Goal: Task Accomplishment & Management: Complete application form

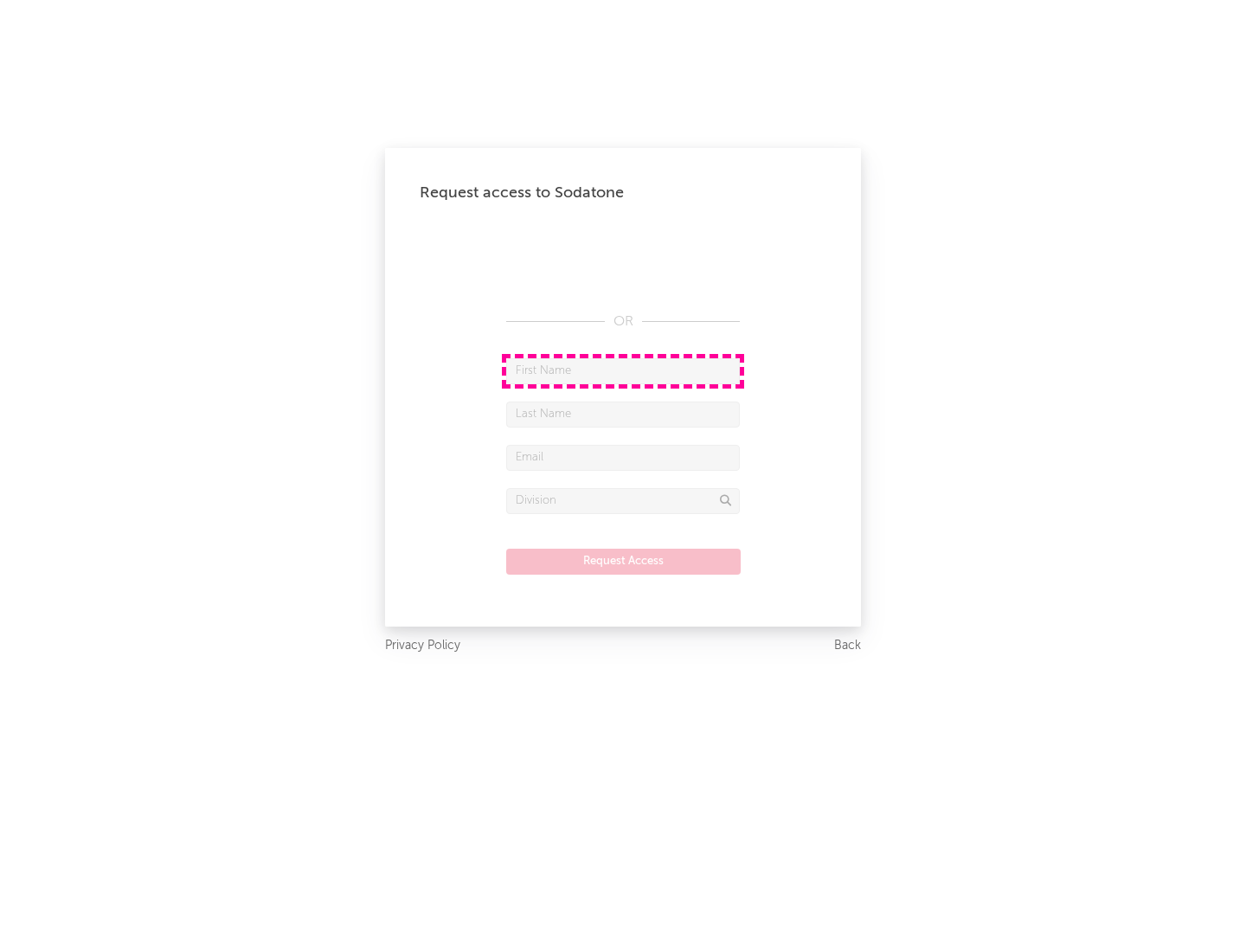
click at [623, 371] on input "text" at bounding box center [623, 371] width 234 height 26
type input "[PERSON_NAME]"
click at [623, 414] on input "text" at bounding box center [623, 414] width 234 height 26
type input "[PERSON_NAME]"
click at [623, 456] on input "text" at bounding box center [623, 457] width 234 height 26
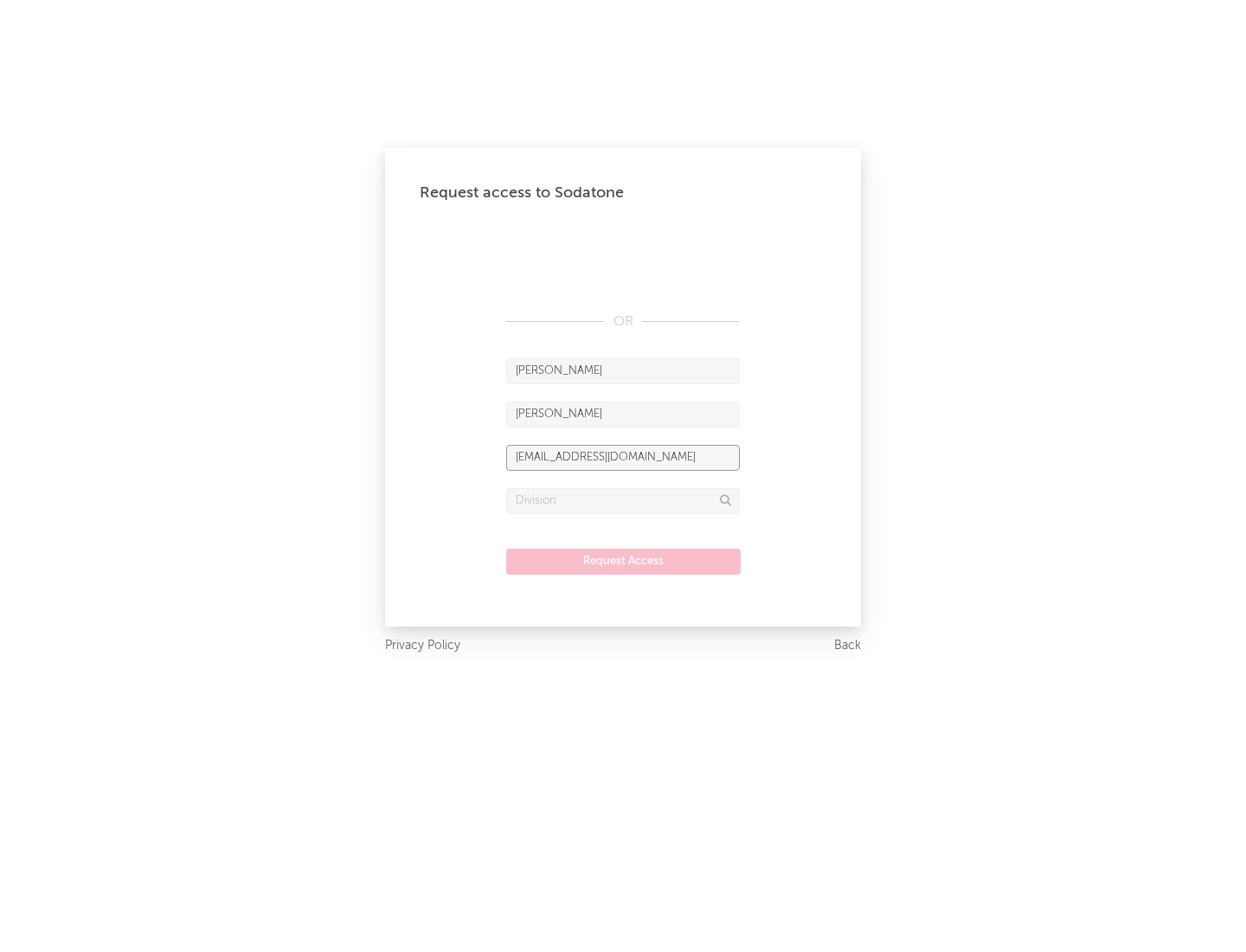
type input "[EMAIL_ADDRESS][DOMAIN_NAME]"
click at [623, 500] on input "text" at bounding box center [623, 501] width 234 height 26
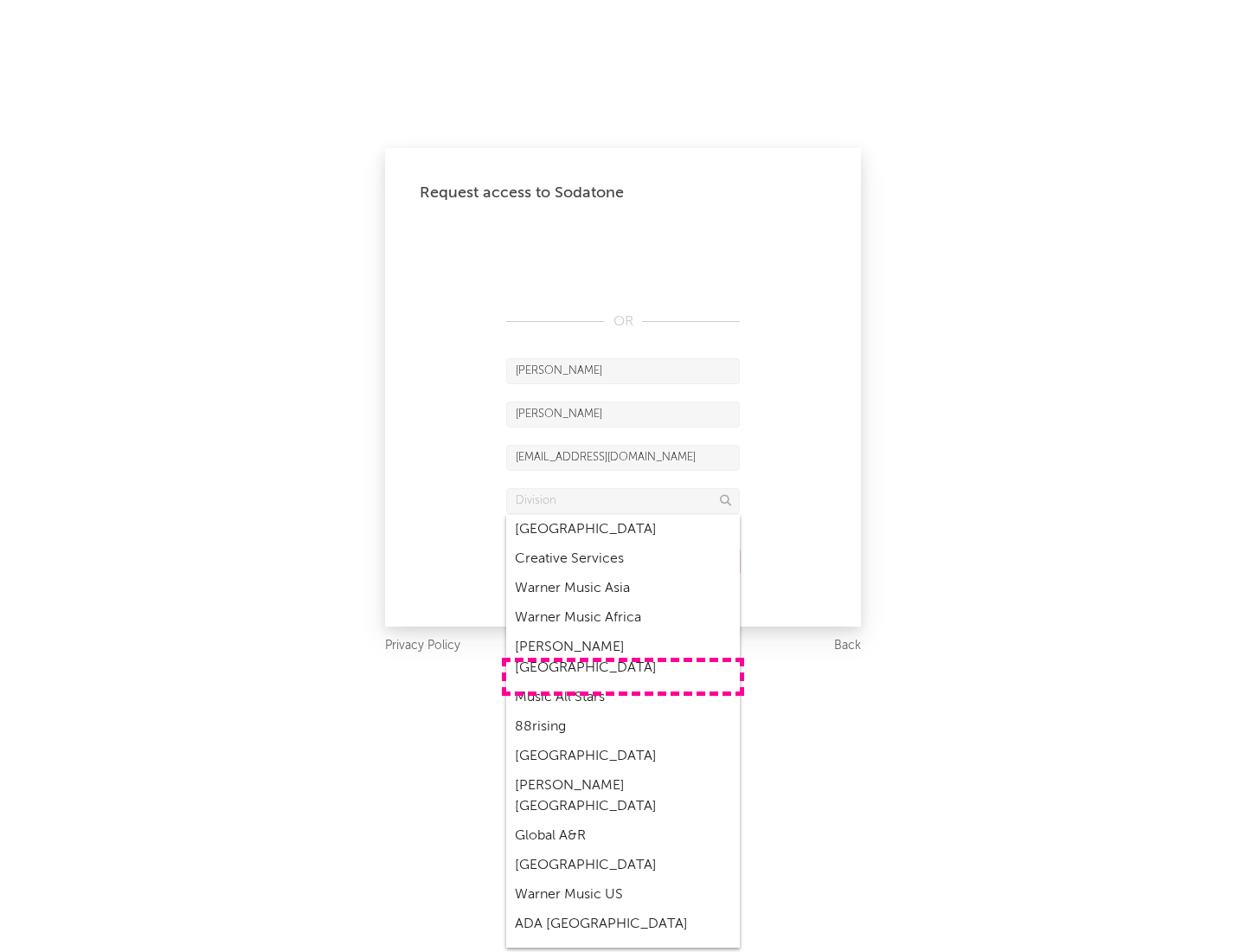
click at [623, 683] on div "Music All Stars" at bounding box center [623, 698] width 234 height 30
type input "Music All Stars"
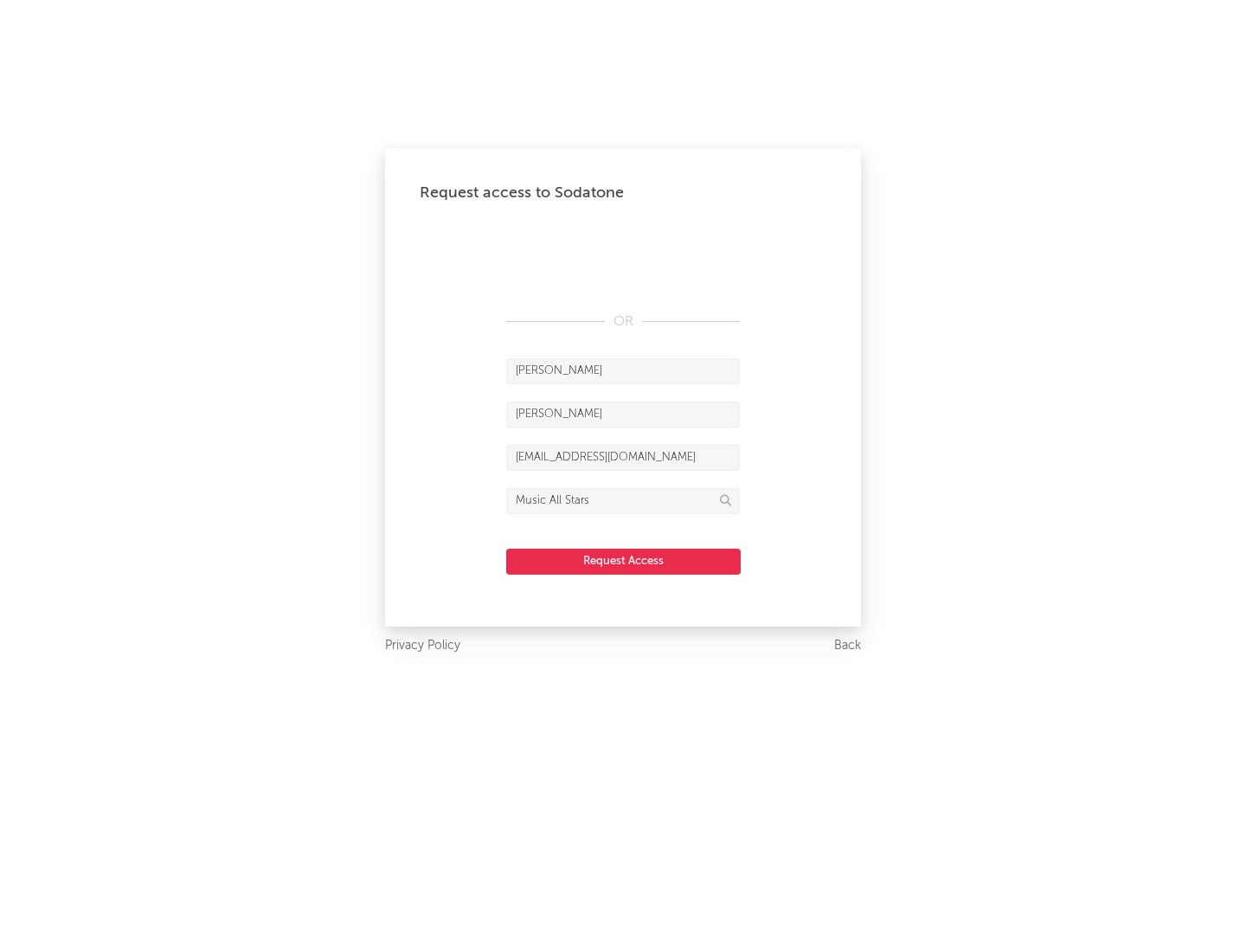
click at [623, 561] on button "Request Access" at bounding box center [624, 562] width 235 height 26
